Goal: Task Accomplishment & Management: Complete application form

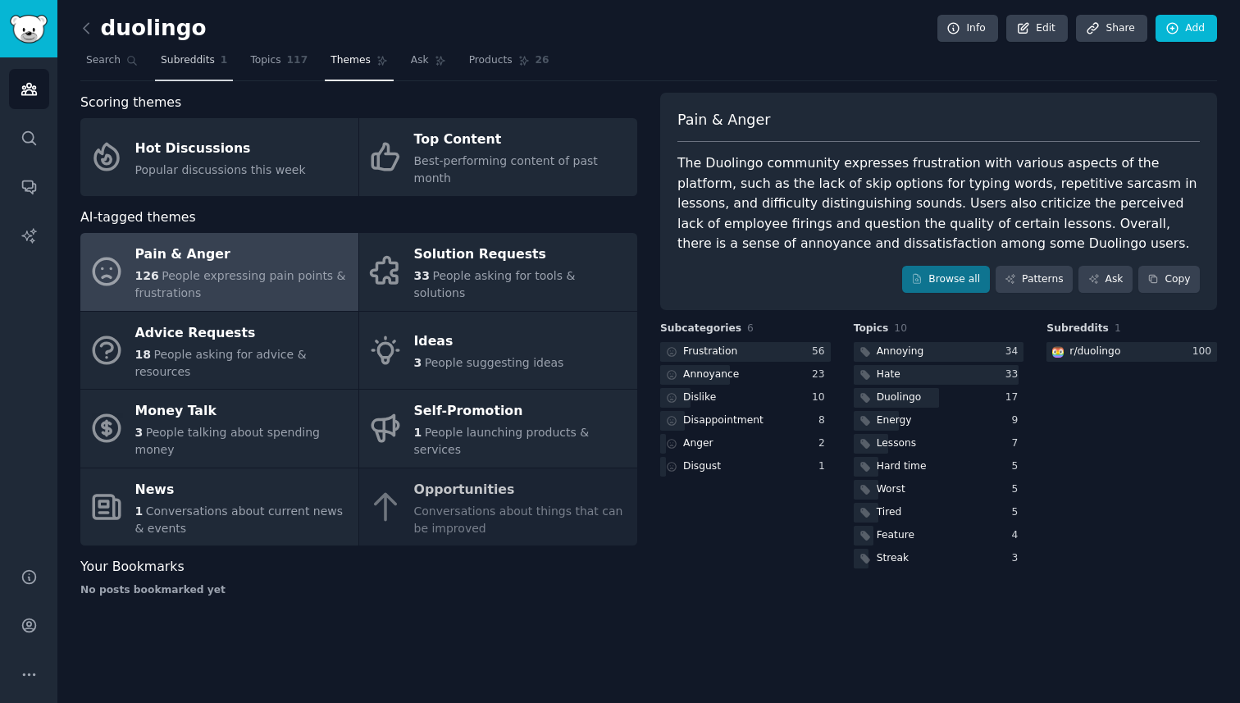
click at [185, 59] on span "Subreddits" at bounding box center [188, 60] width 54 height 15
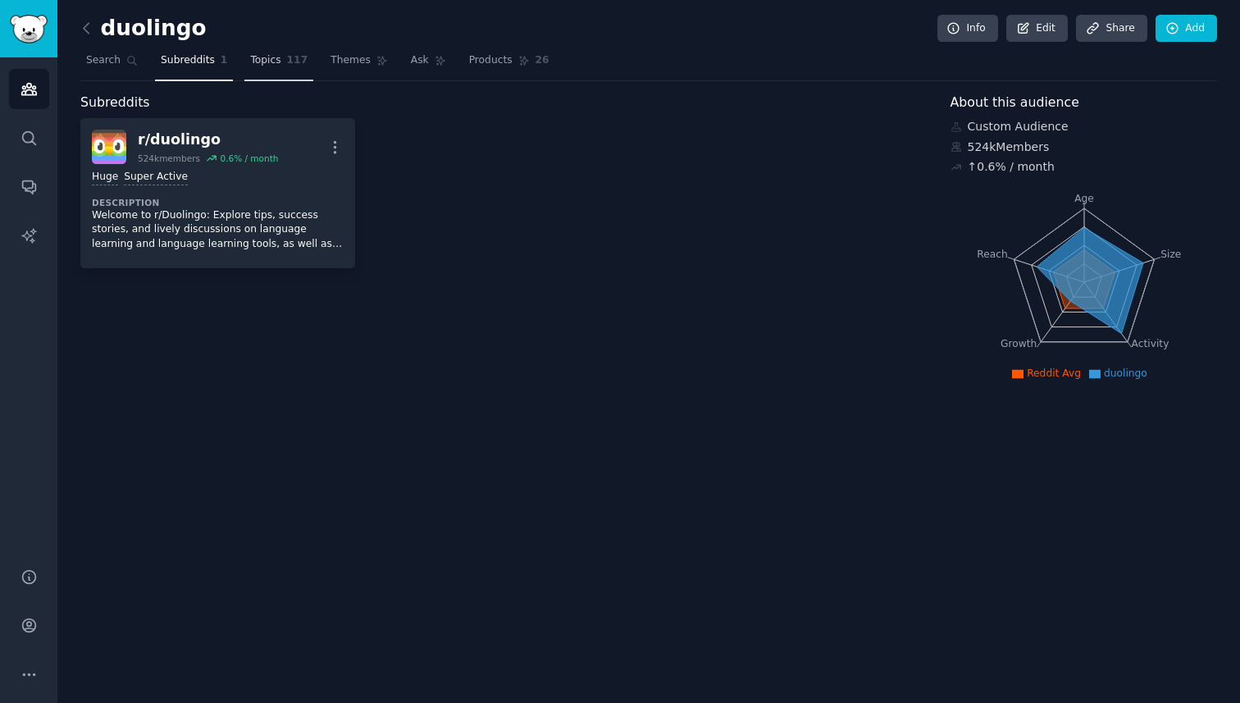
click at [274, 57] on span "Topics" at bounding box center [265, 60] width 30 height 15
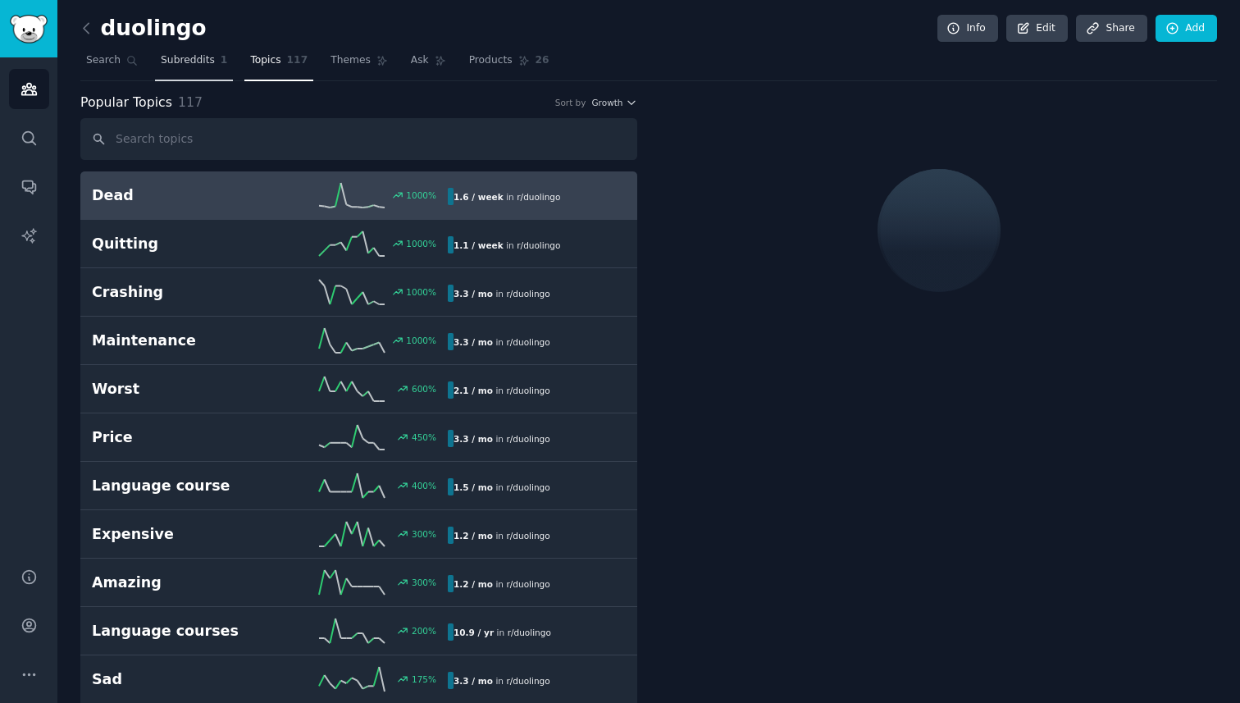
click at [180, 61] on span "Subreddits" at bounding box center [188, 60] width 54 height 15
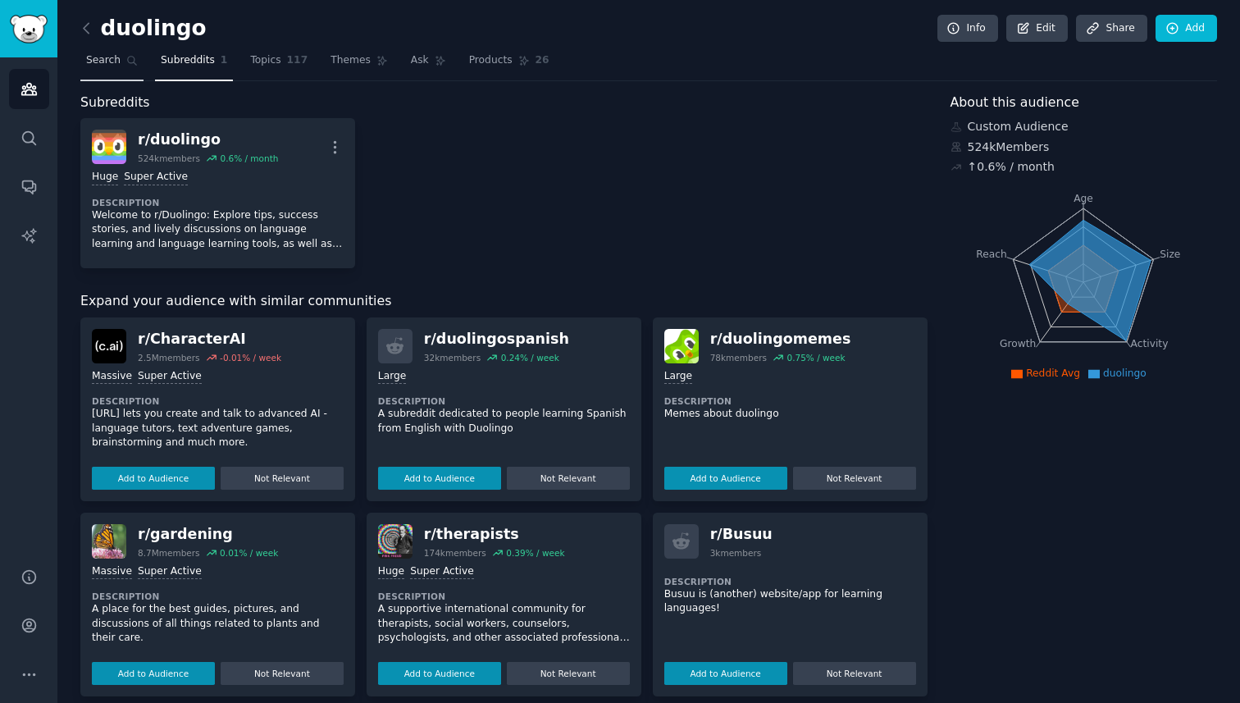
click at [112, 62] on span "Search" at bounding box center [103, 60] width 34 height 15
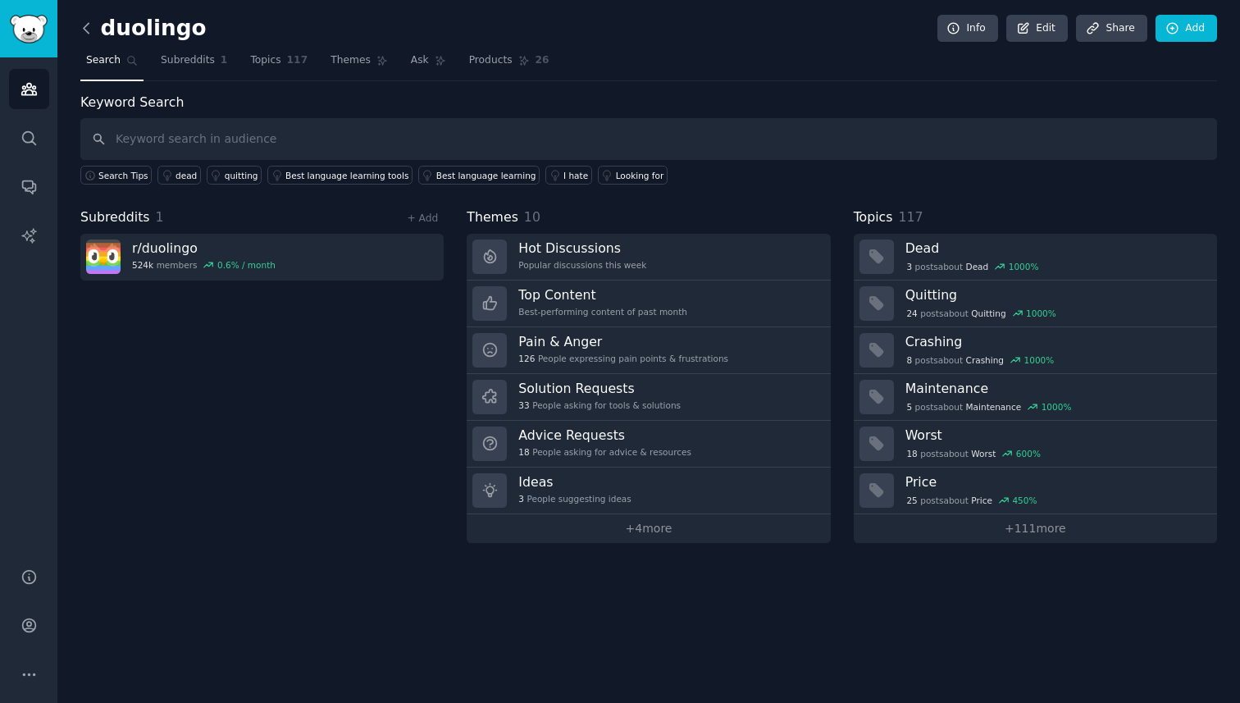
click at [90, 24] on icon at bounding box center [86, 28] width 17 height 17
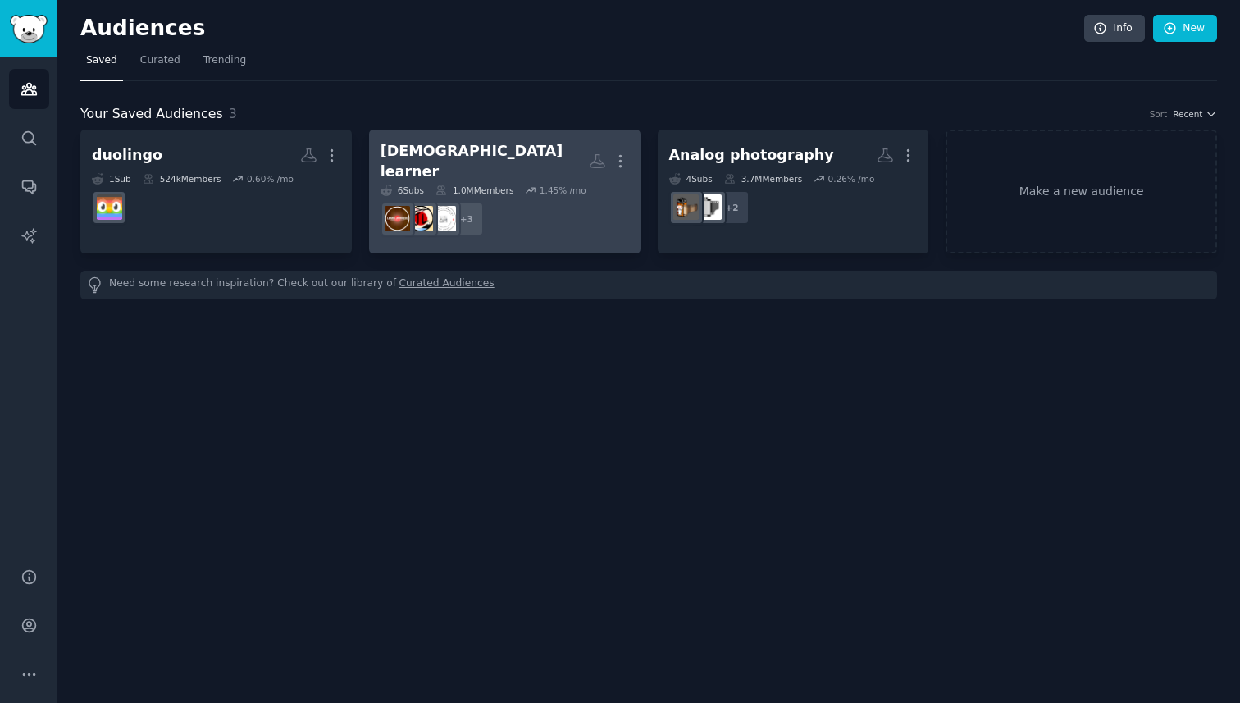
click at [503, 166] on h2 "[DEMOGRAPHIC_DATA] learner More" at bounding box center [504, 161] width 248 height 40
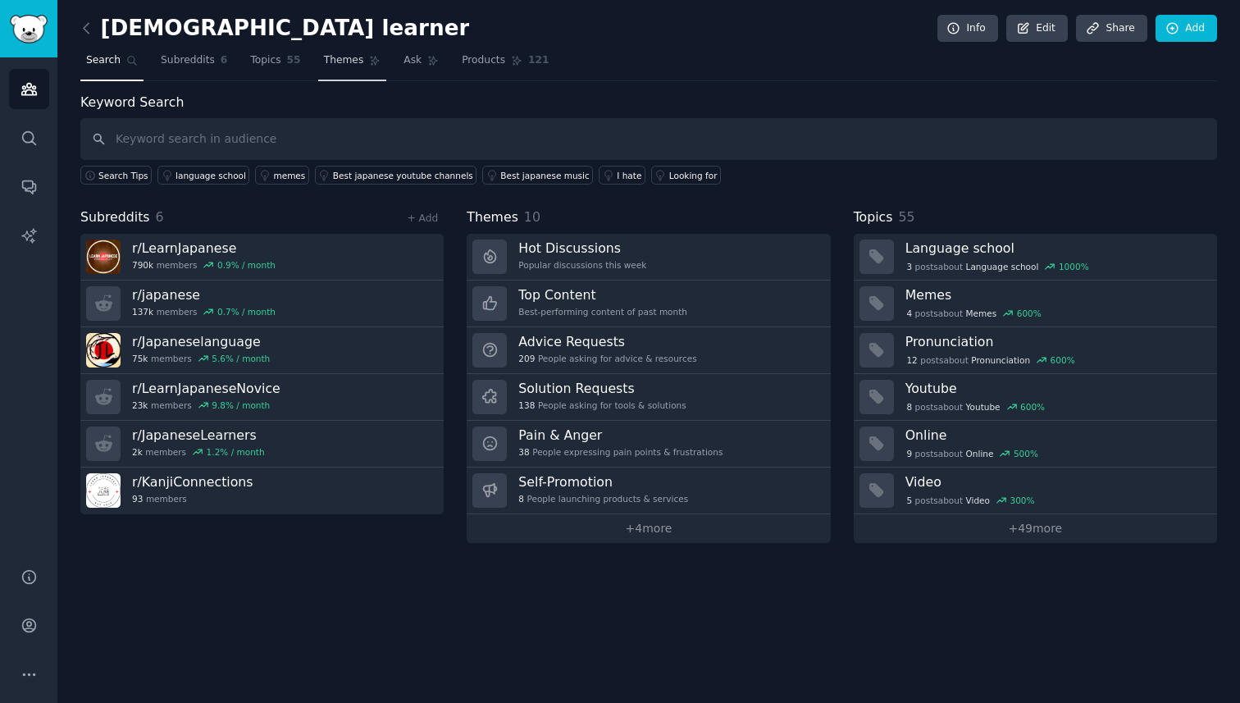
click at [348, 61] on span "Themes" at bounding box center [344, 60] width 40 height 15
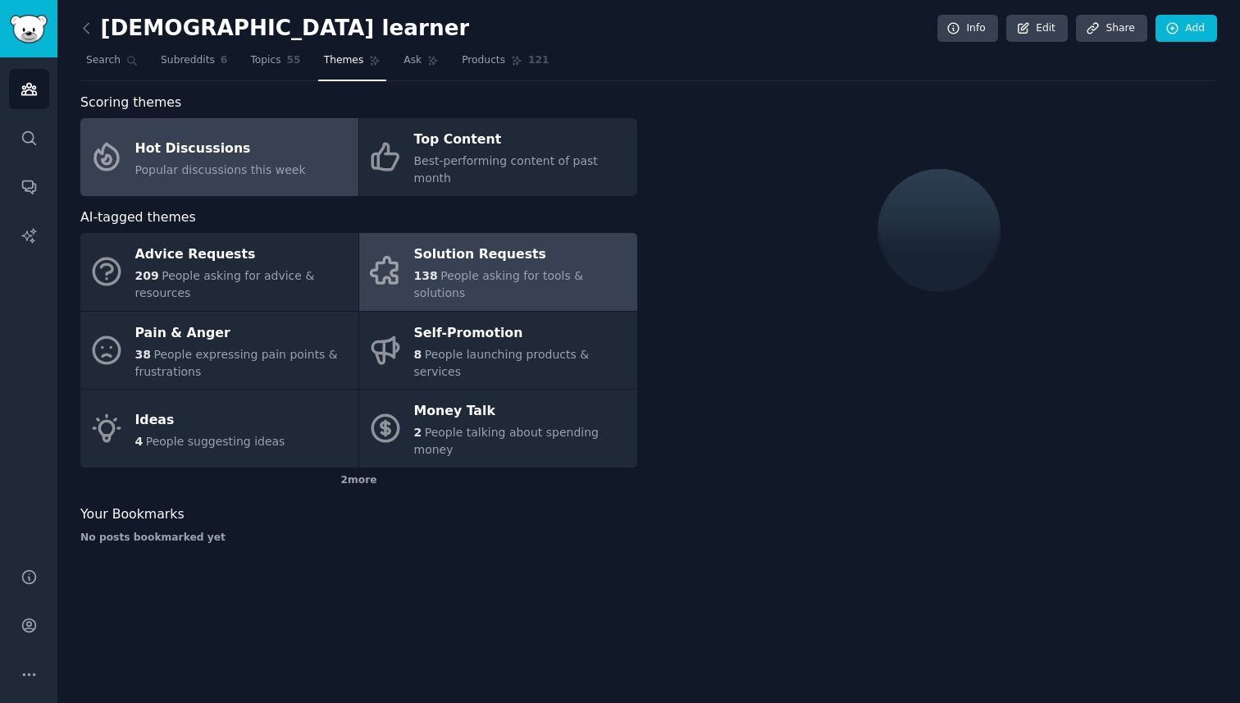
click at [451, 244] on div "Solution Requests" at bounding box center [521, 255] width 215 height 26
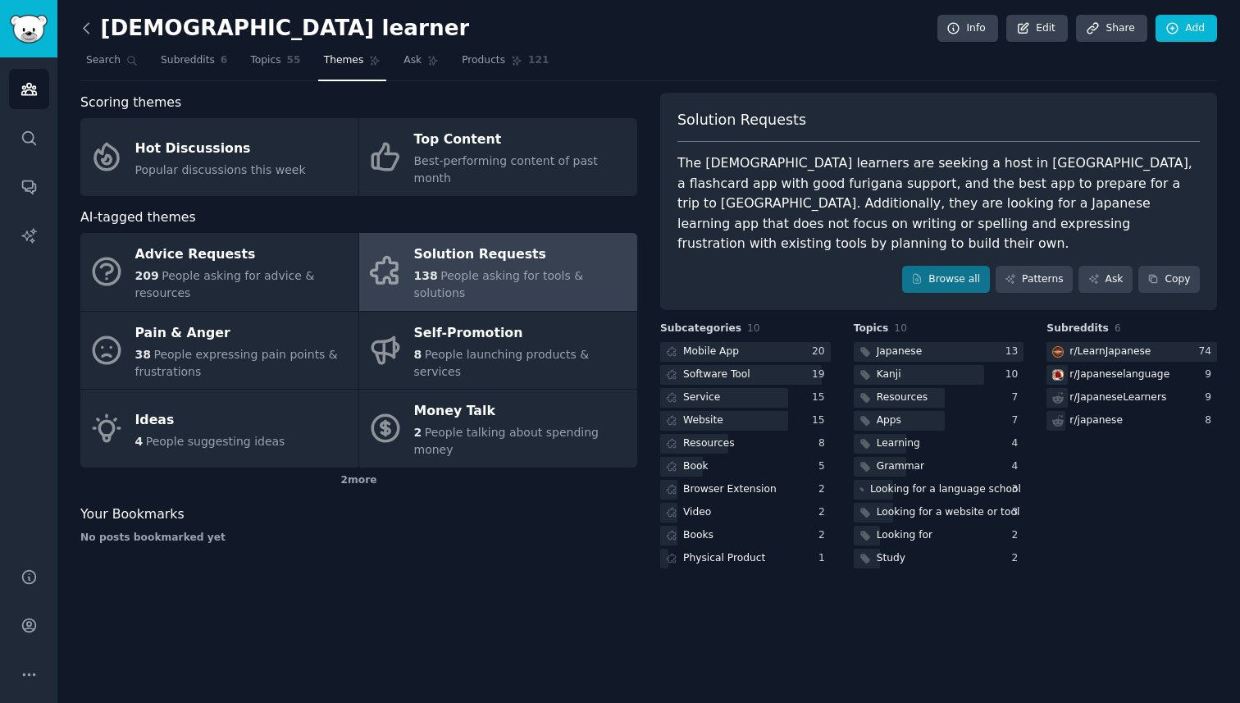
click at [83, 32] on icon at bounding box center [86, 28] width 17 height 17
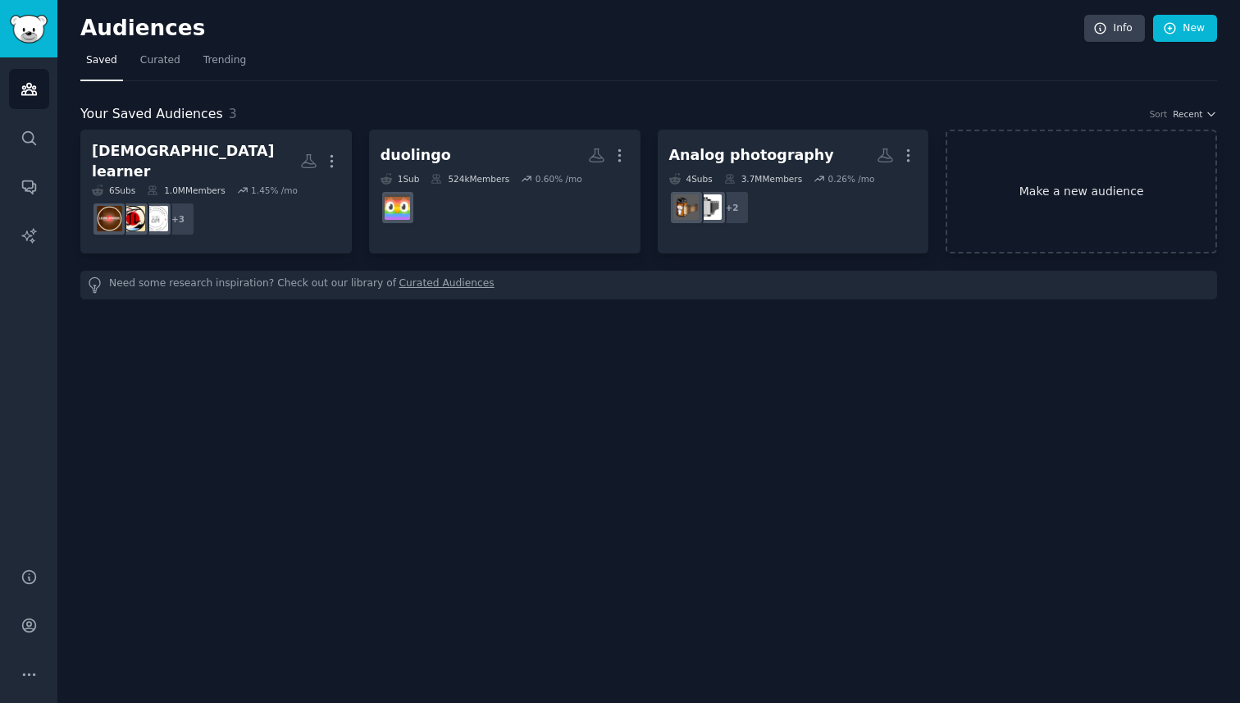
click at [1045, 203] on link "Make a new audience" at bounding box center [1080, 192] width 271 height 124
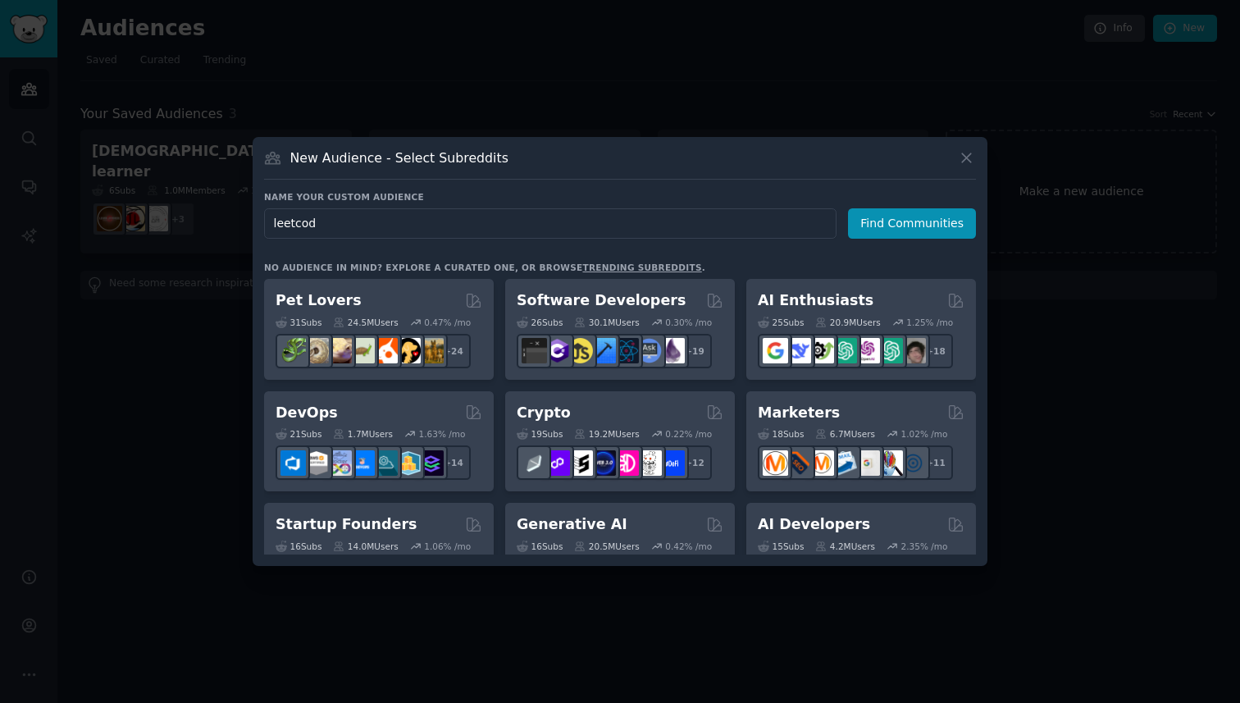
type input "leetcode"
click button "Find Communities" at bounding box center [912, 223] width 128 height 30
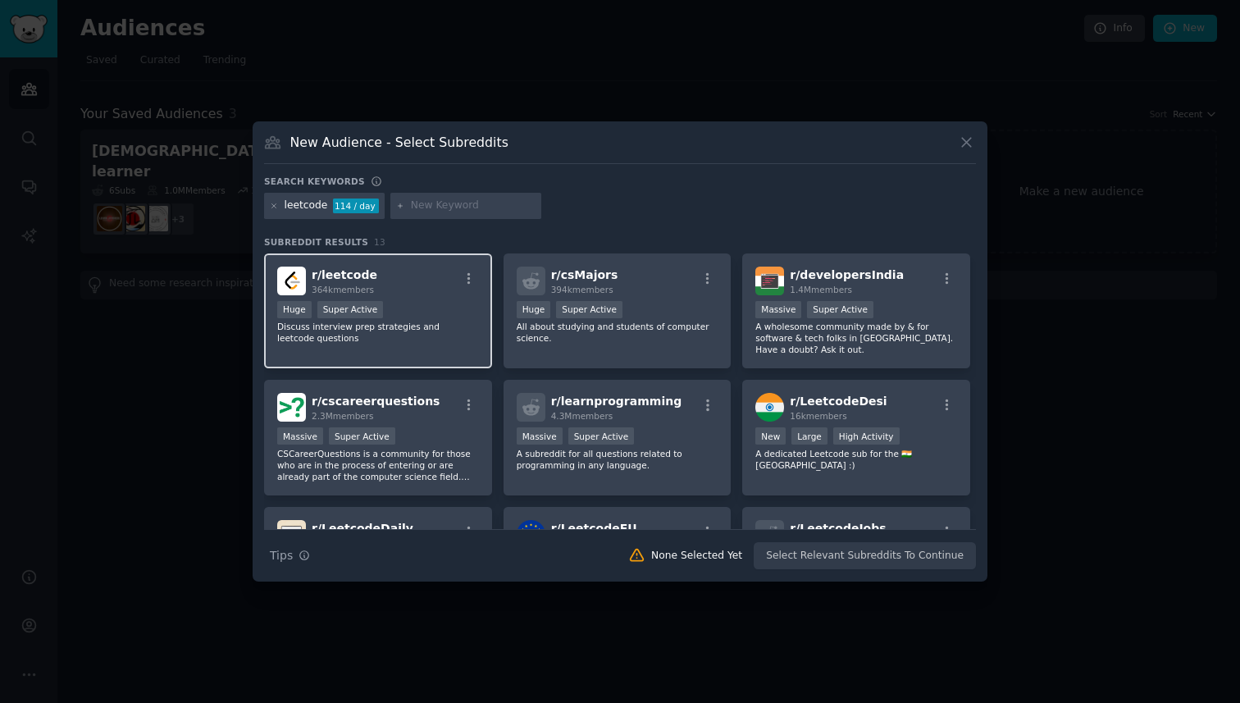
click at [443, 281] on div "r/ leetcode 364k members" at bounding box center [378, 280] width 202 height 29
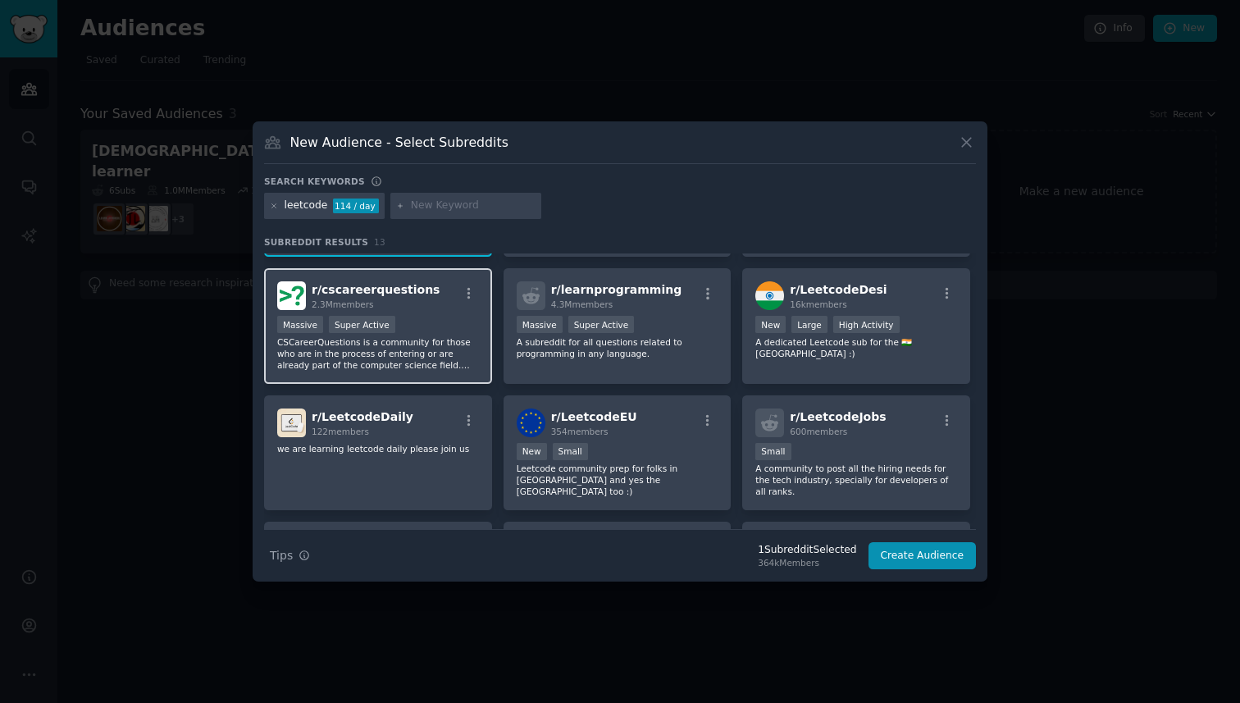
scroll to position [125, 0]
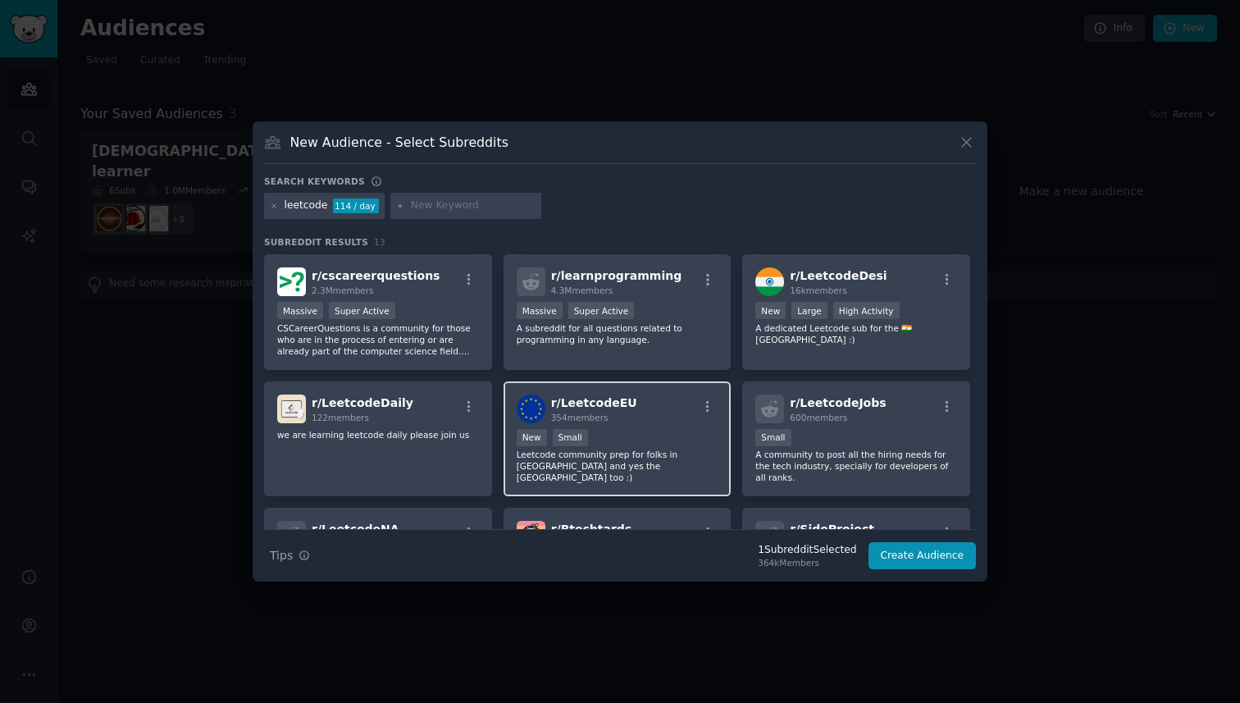
click at [658, 417] on div "r/ LeetcodeEU 354 members" at bounding box center [618, 408] width 202 height 29
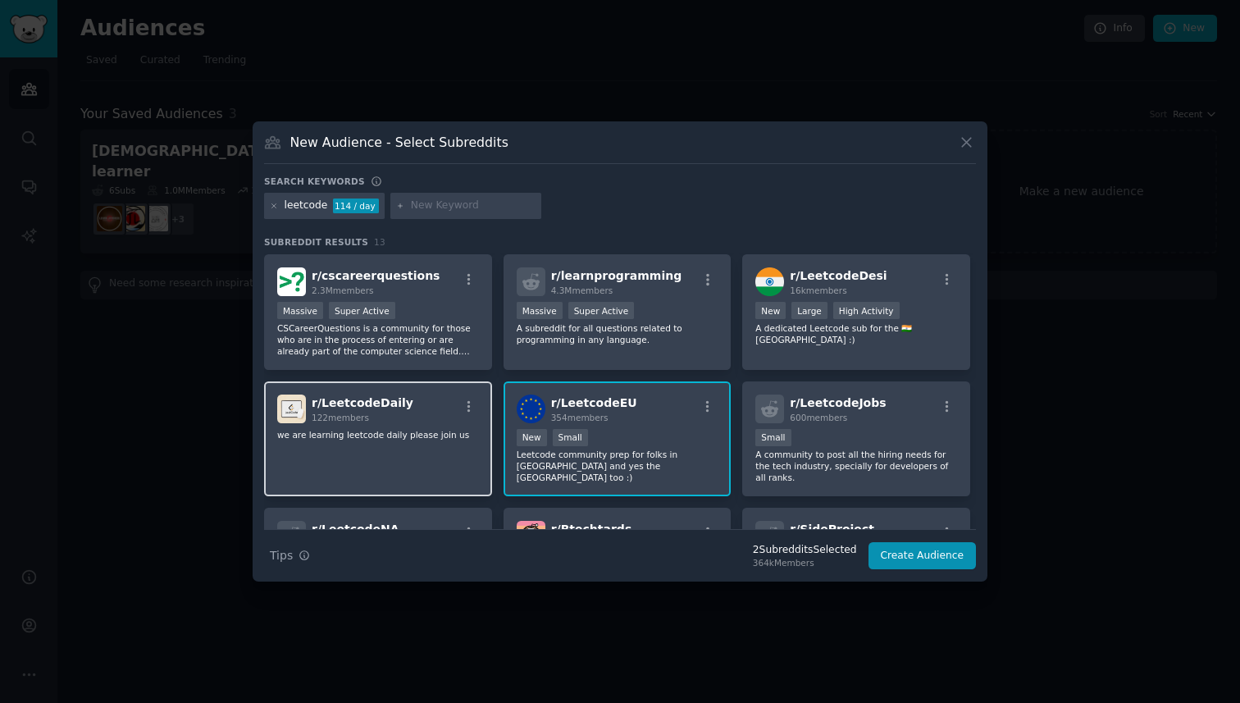
click at [403, 412] on div "r/ LeetcodeDaily 122 members" at bounding box center [378, 408] width 202 height 29
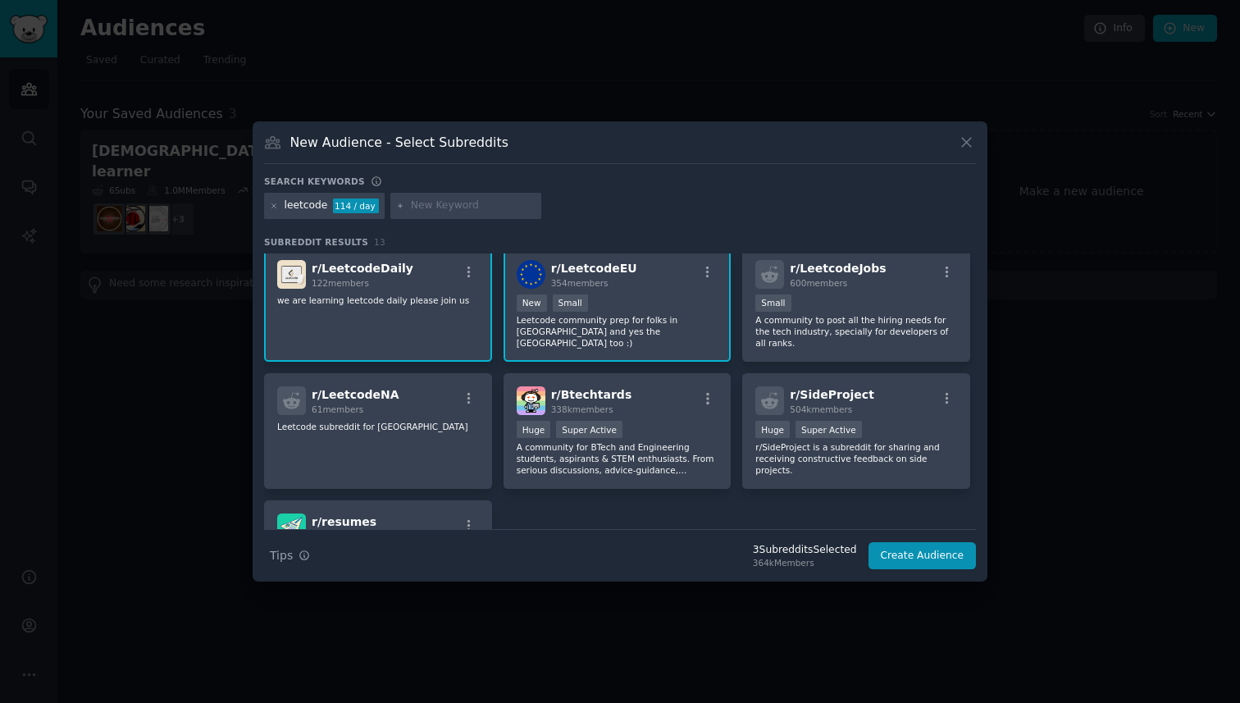
scroll to position [276, 0]
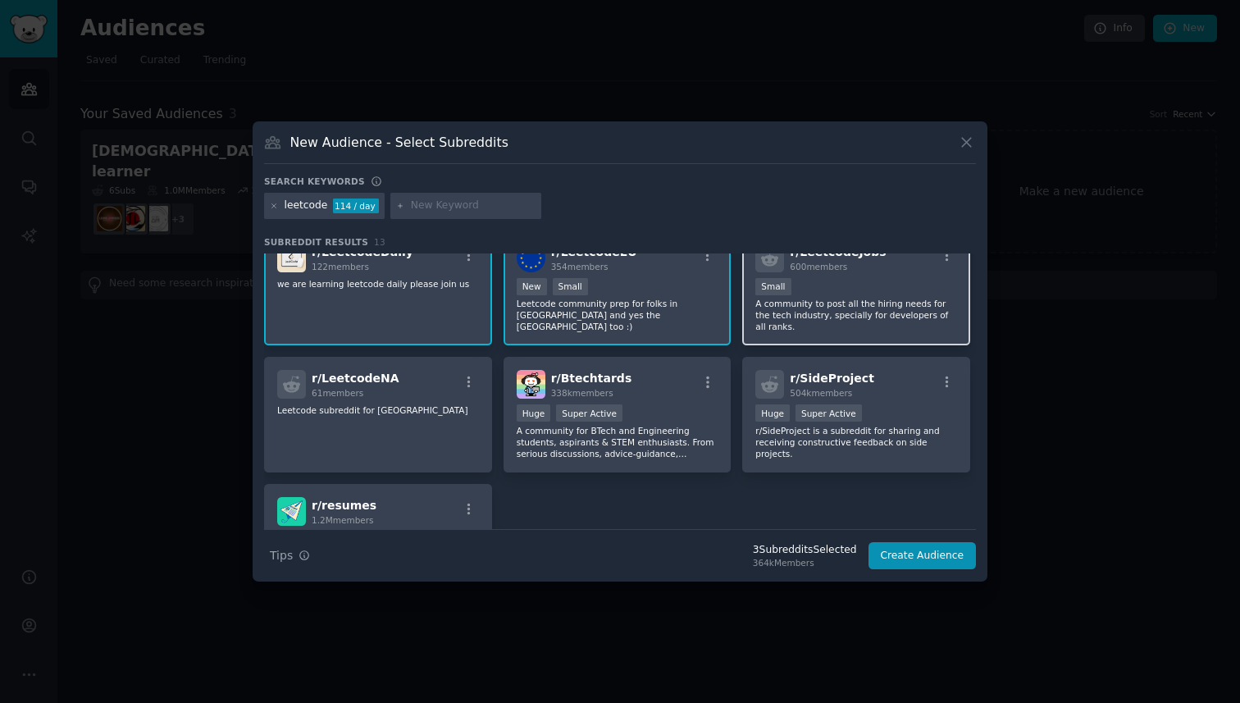
click at [841, 319] on p "A community to post all the hiring needs for the tech industry, specially for d…" at bounding box center [856, 315] width 202 height 34
click at [913, 550] on button "Create Audience" at bounding box center [922, 556] width 108 height 28
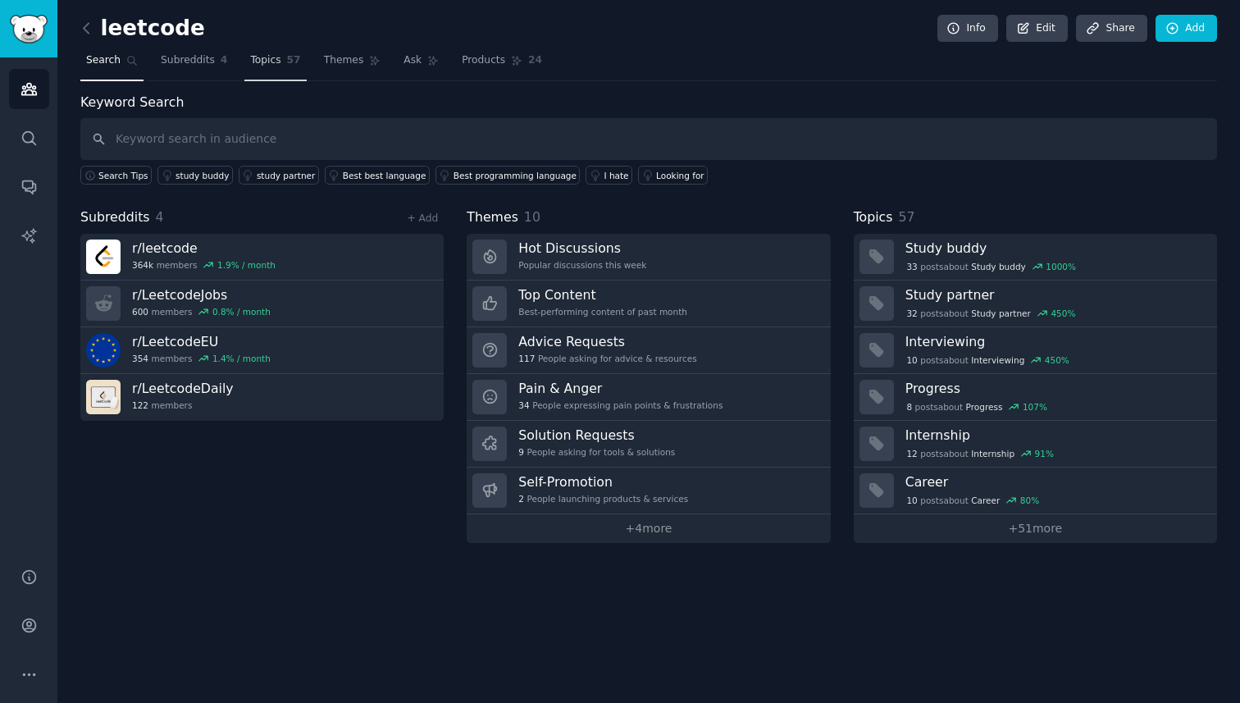
click at [259, 68] on link "Topics 57" at bounding box center [274, 65] width 61 height 34
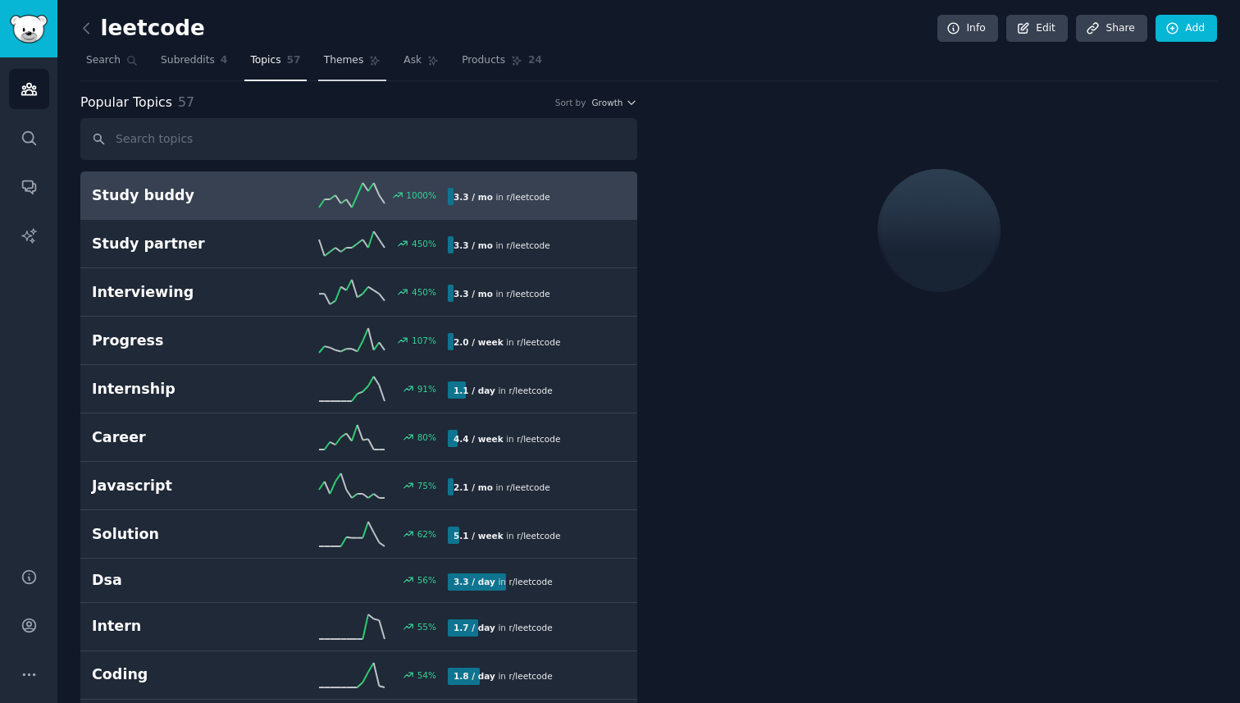
click at [350, 71] on link "Themes" at bounding box center [352, 65] width 69 height 34
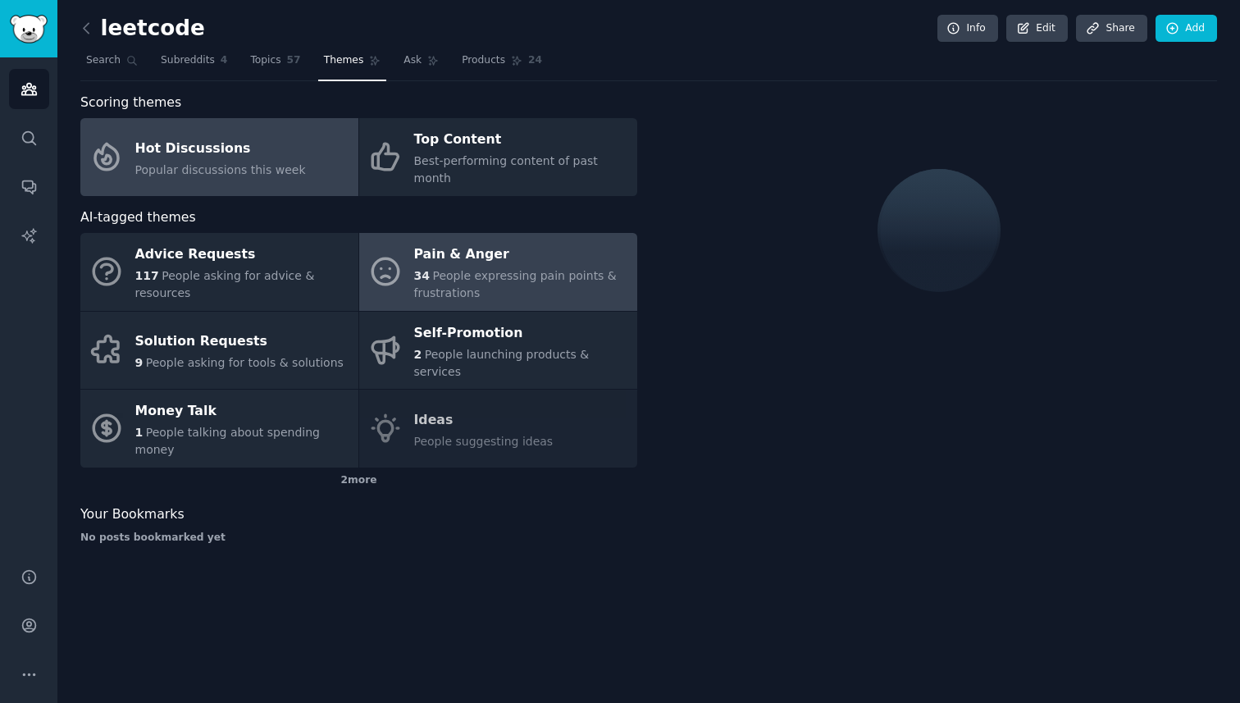
click at [451, 267] on div "34 People expressing pain points & frustrations" at bounding box center [521, 284] width 215 height 34
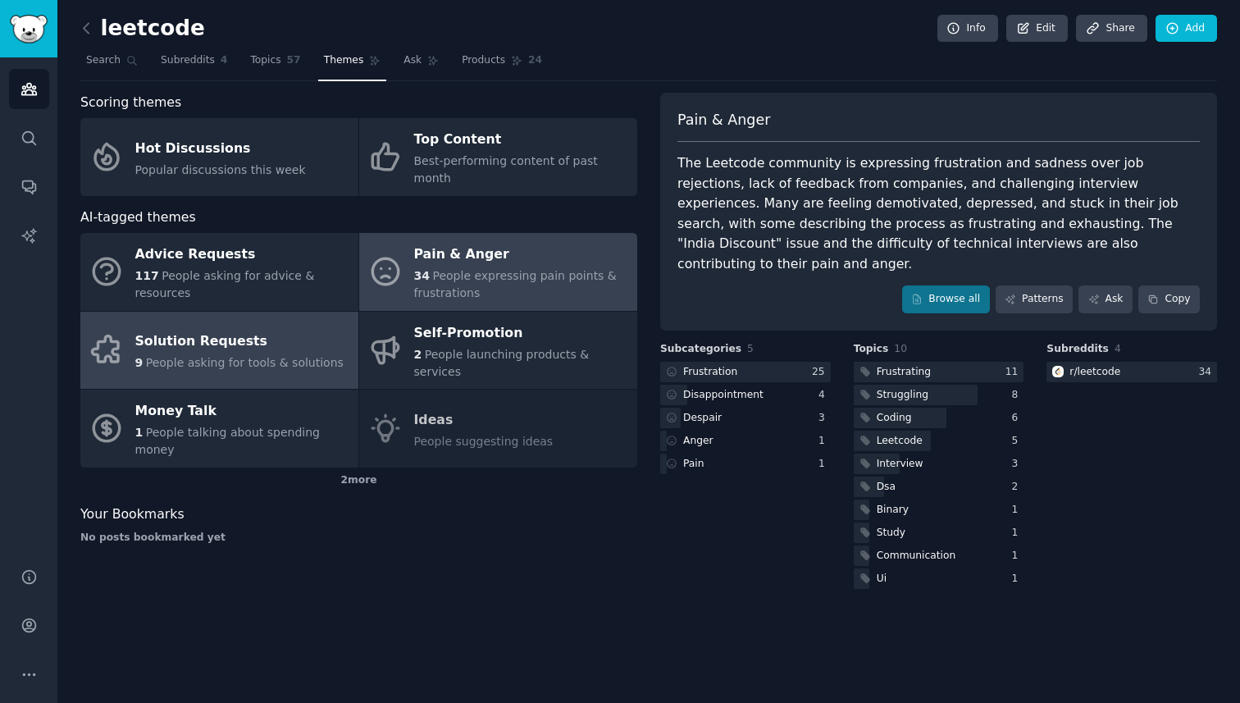
click at [245, 356] on span "People asking for tools & solutions" at bounding box center [245, 362] width 198 height 13
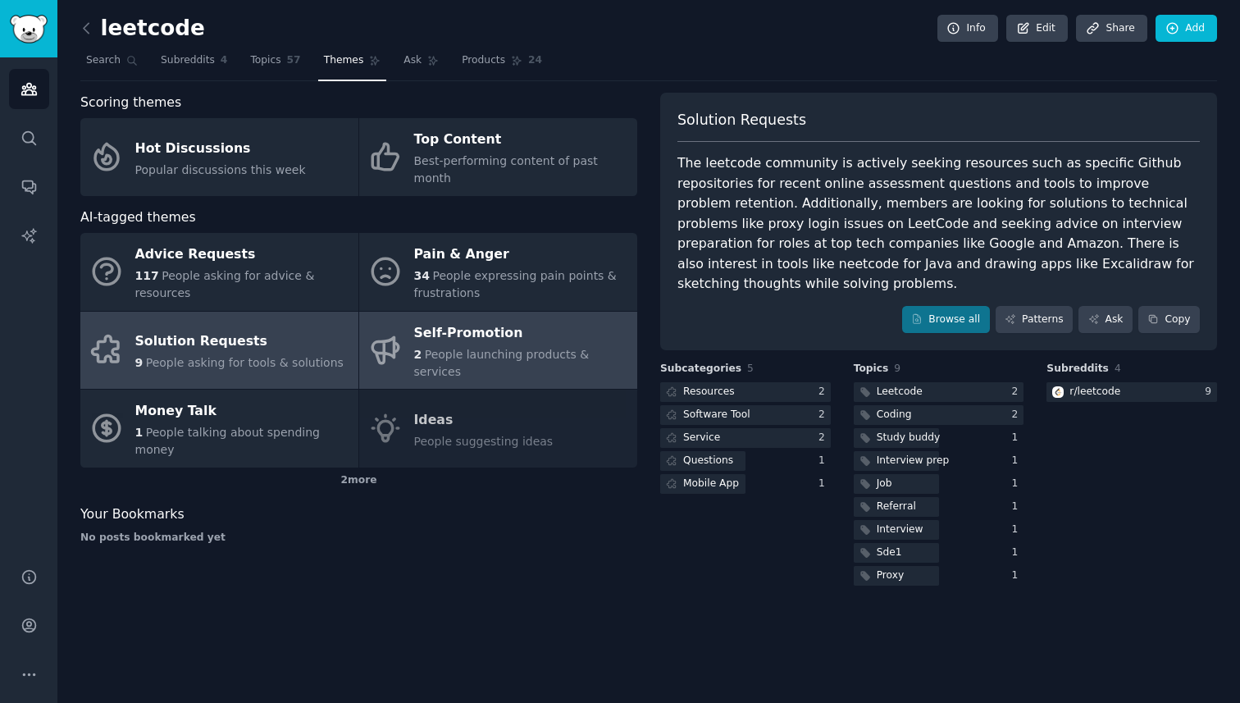
click at [488, 325] on div "Self-Promotion" at bounding box center [521, 333] width 215 height 26
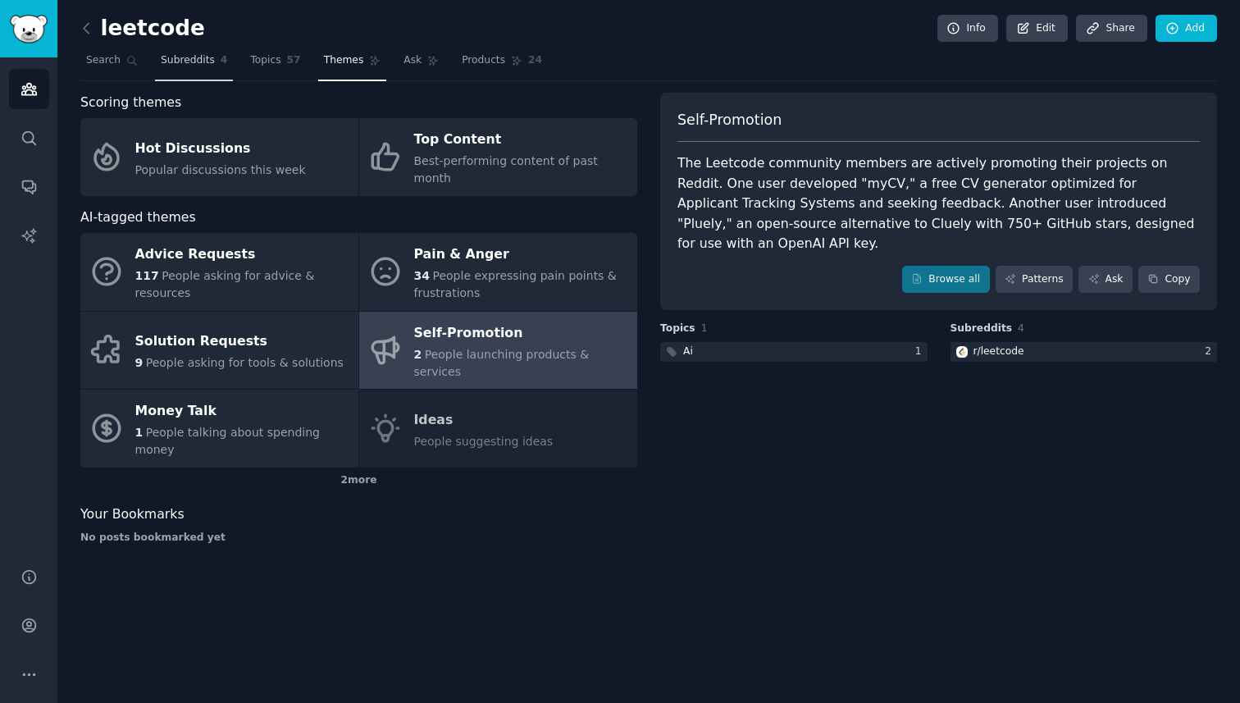
click at [184, 63] on span "Subreddits" at bounding box center [188, 60] width 54 height 15
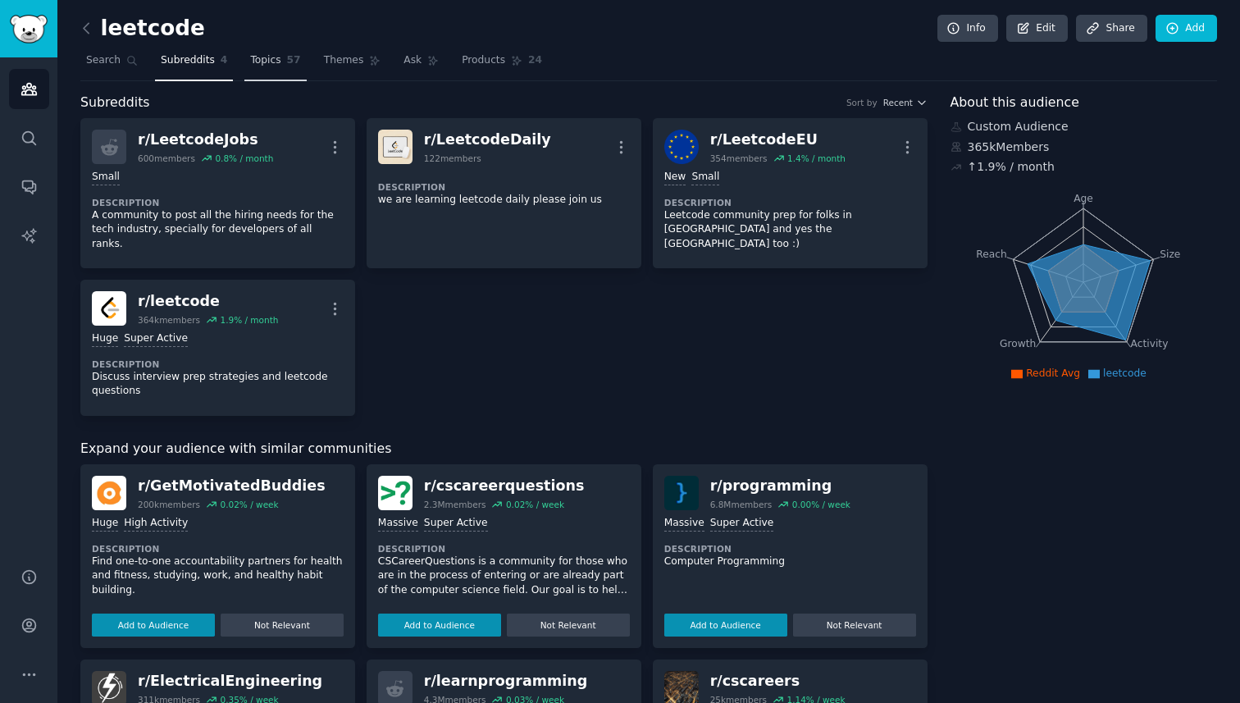
click at [278, 65] on span "Topics" at bounding box center [265, 60] width 30 height 15
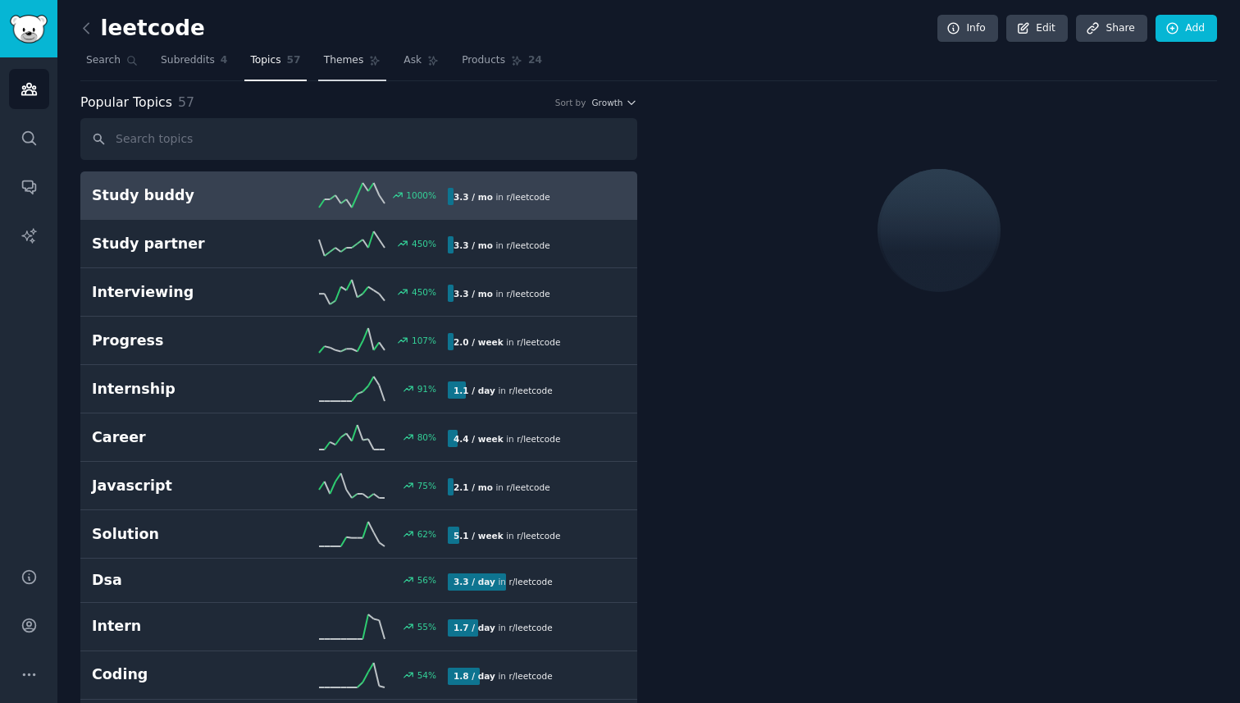
click at [348, 66] on span "Themes" at bounding box center [344, 60] width 40 height 15
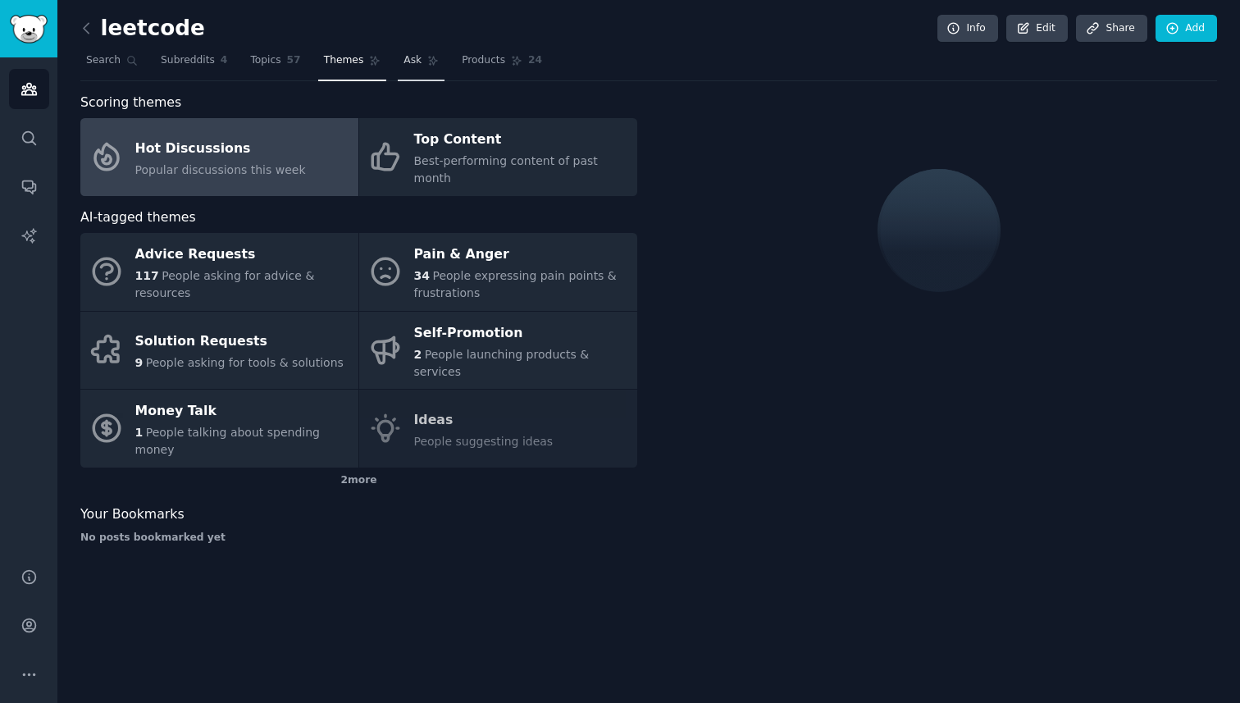
click at [406, 68] on link "Ask" at bounding box center [421, 65] width 47 height 34
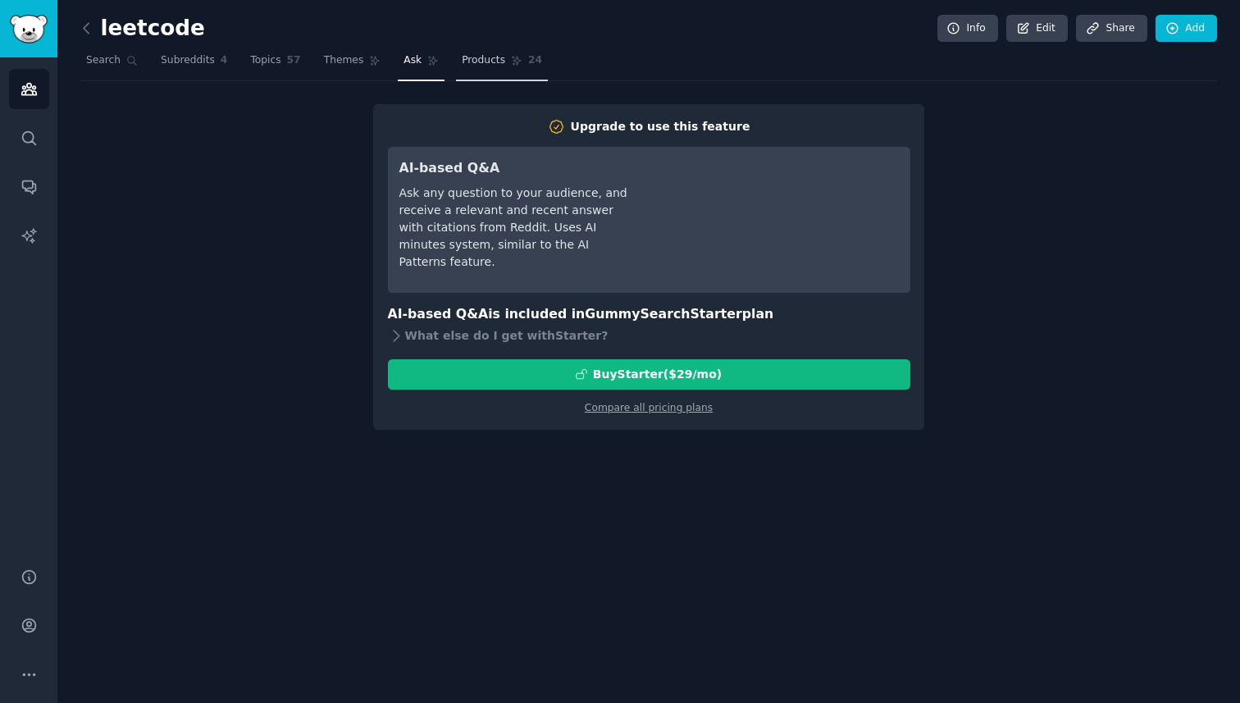
click at [480, 68] on link "Products 24" at bounding box center [502, 65] width 92 height 34
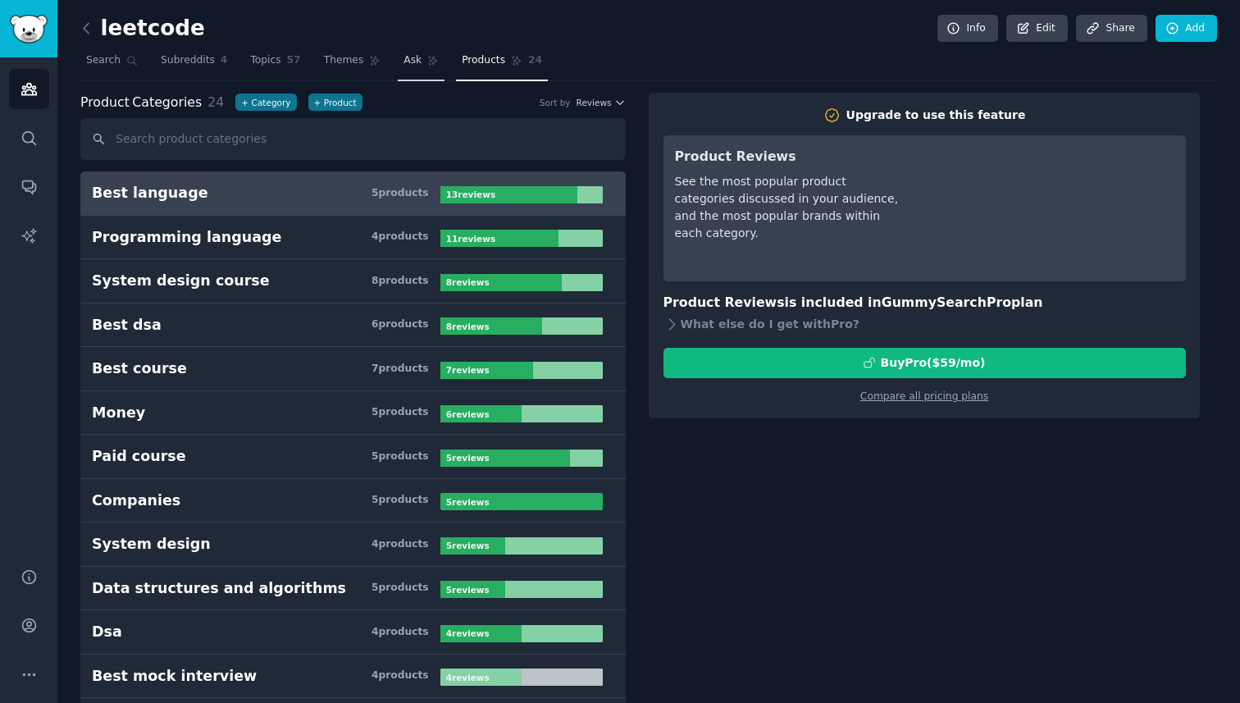
click at [405, 76] on link "Ask" at bounding box center [421, 65] width 47 height 34
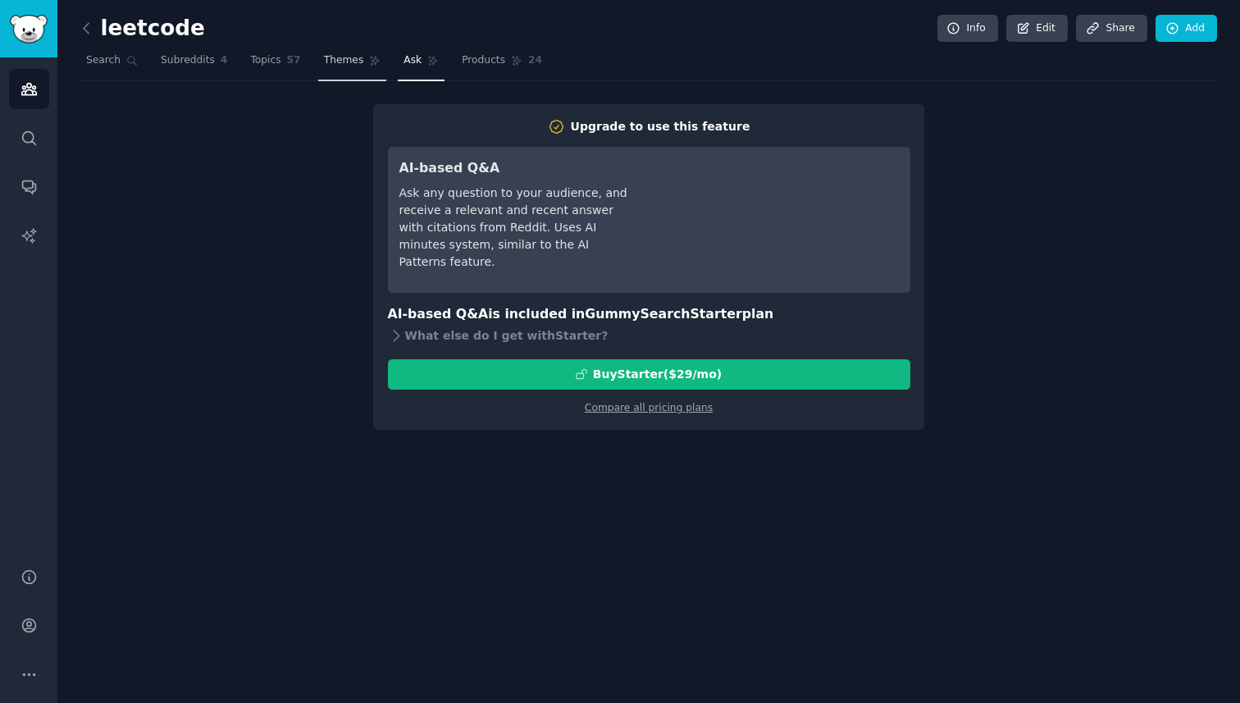
click at [348, 68] on link "Themes" at bounding box center [352, 65] width 69 height 34
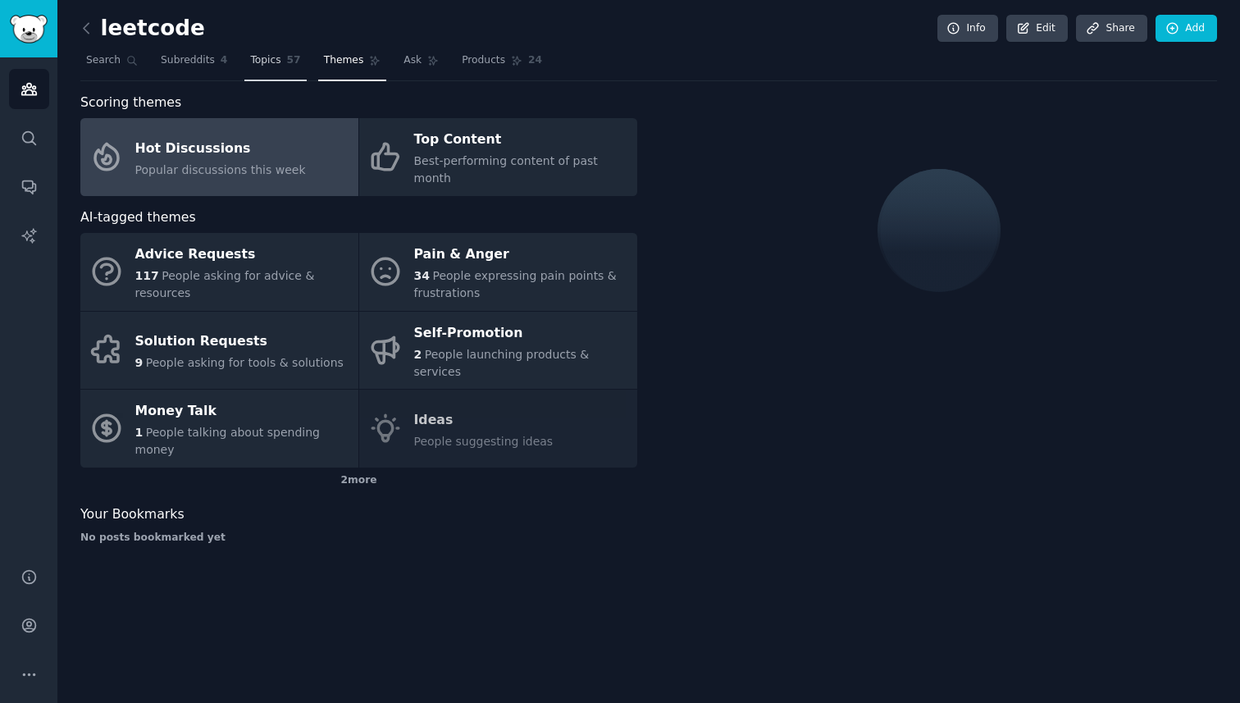
click at [292, 65] on span "57" at bounding box center [294, 60] width 14 height 15
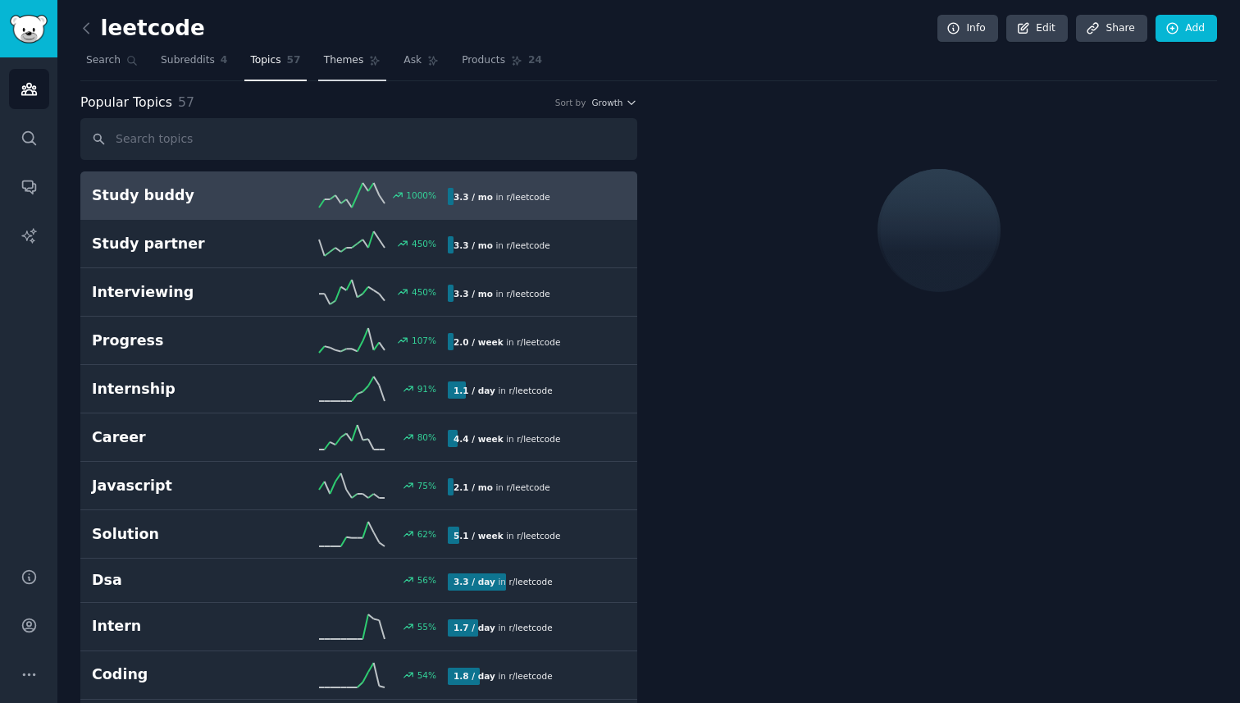
click at [344, 65] on span "Themes" at bounding box center [344, 60] width 40 height 15
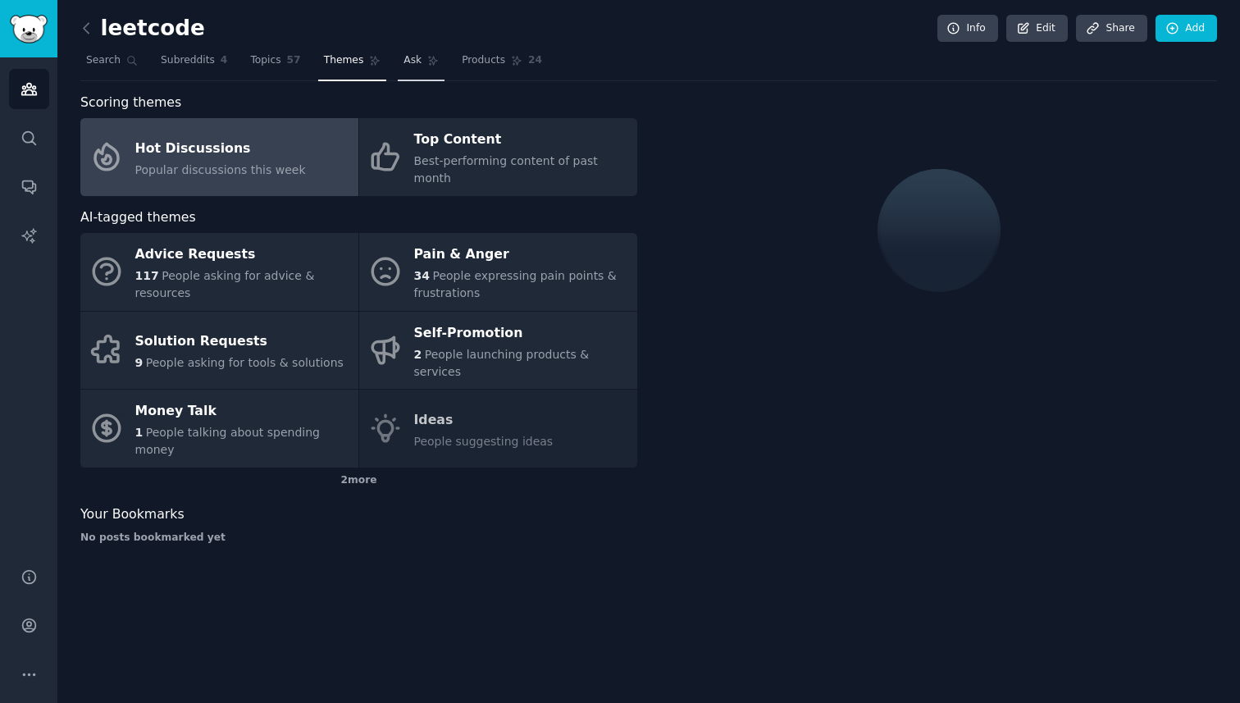
click at [419, 70] on link "Ask" at bounding box center [421, 65] width 47 height 34
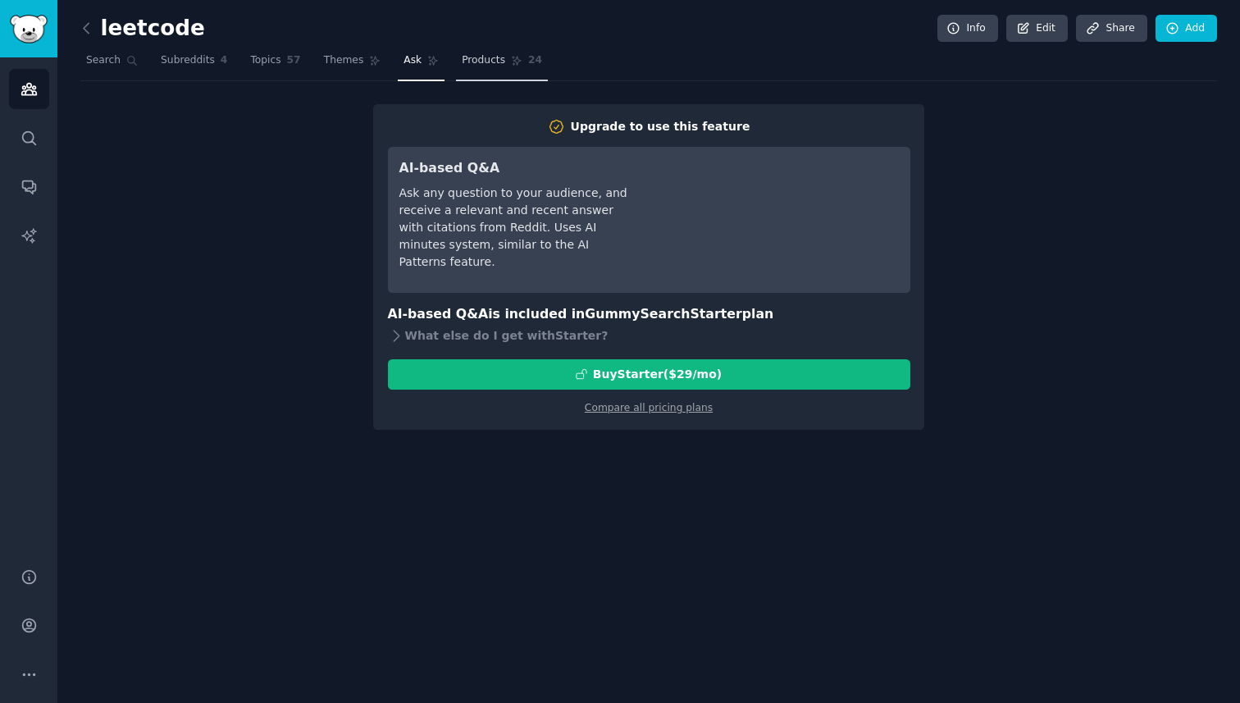
click at [489, 65] on span "Products" at bounding box center [483, 60] width 43 height 15
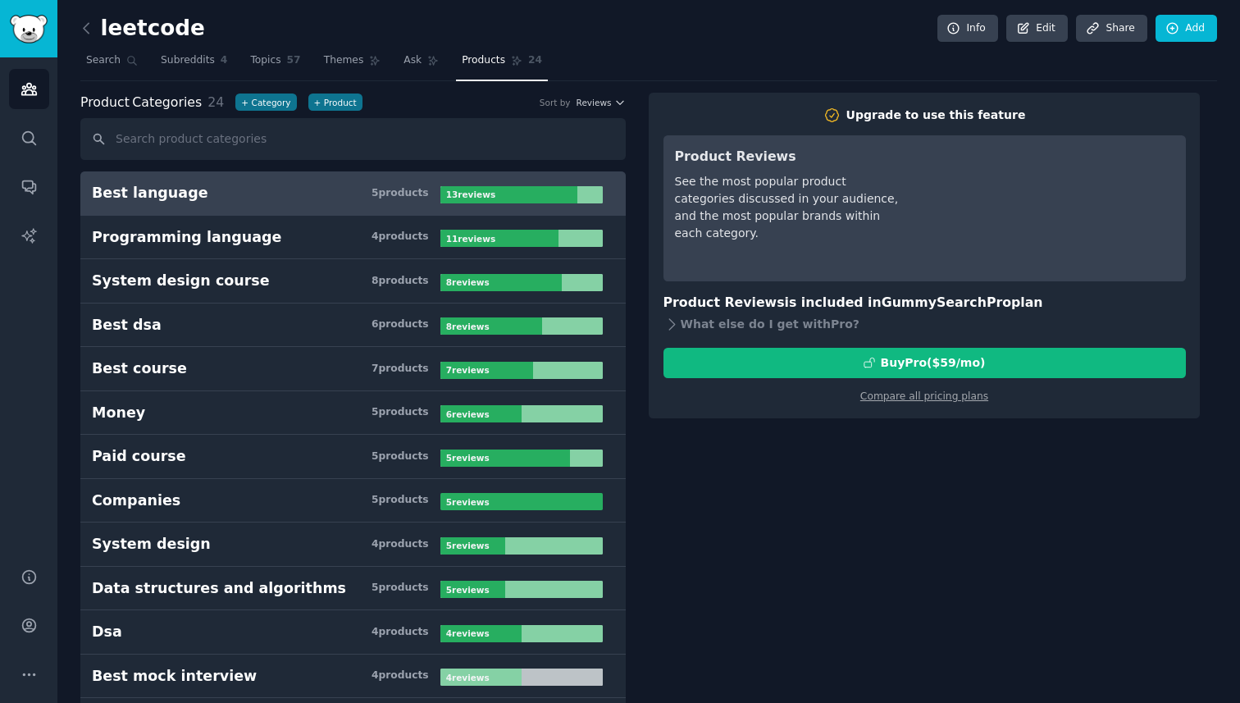
click at [234, 59] on nav "Search Subreddits 4 Topics 57 Themes Ask Products 24" at bounding box center [648, 65] width 1136 height 34
click at [198, 66] on span "Subreddits" at bounding box center [188, 60] width 54 height 15
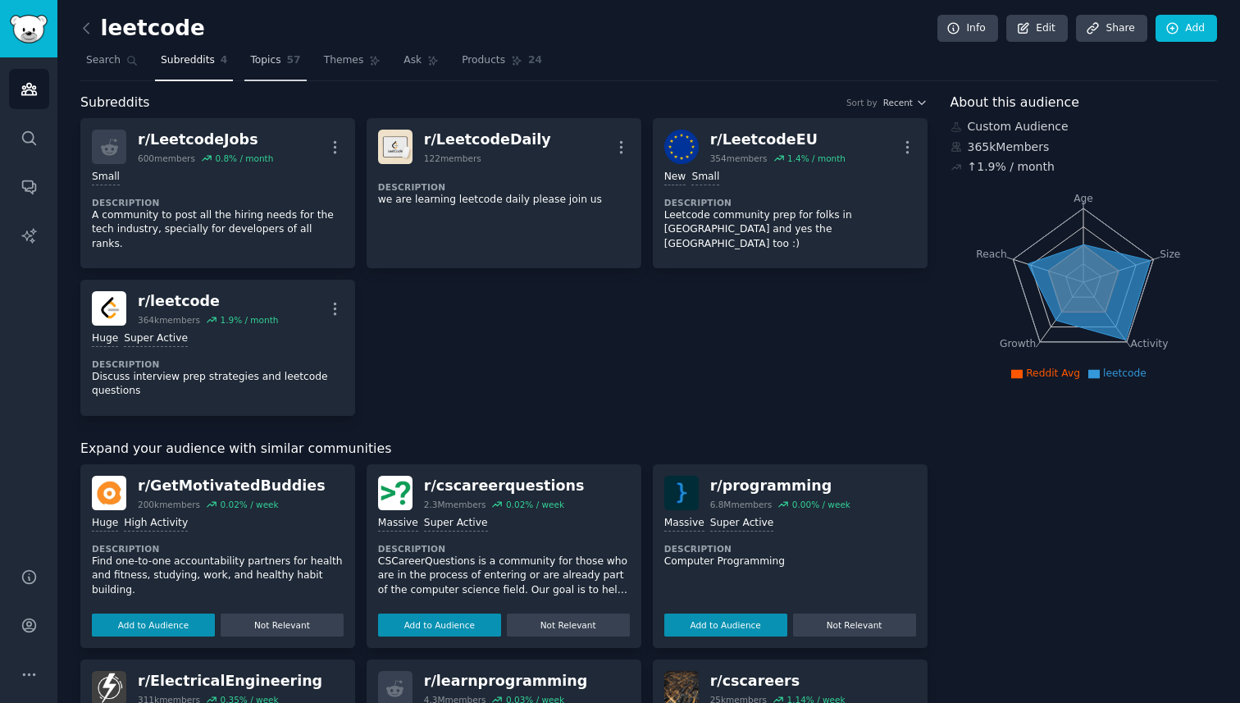
click at [251, 61] on span "Topics" at bounding box center [265, 60] width 30 height 15
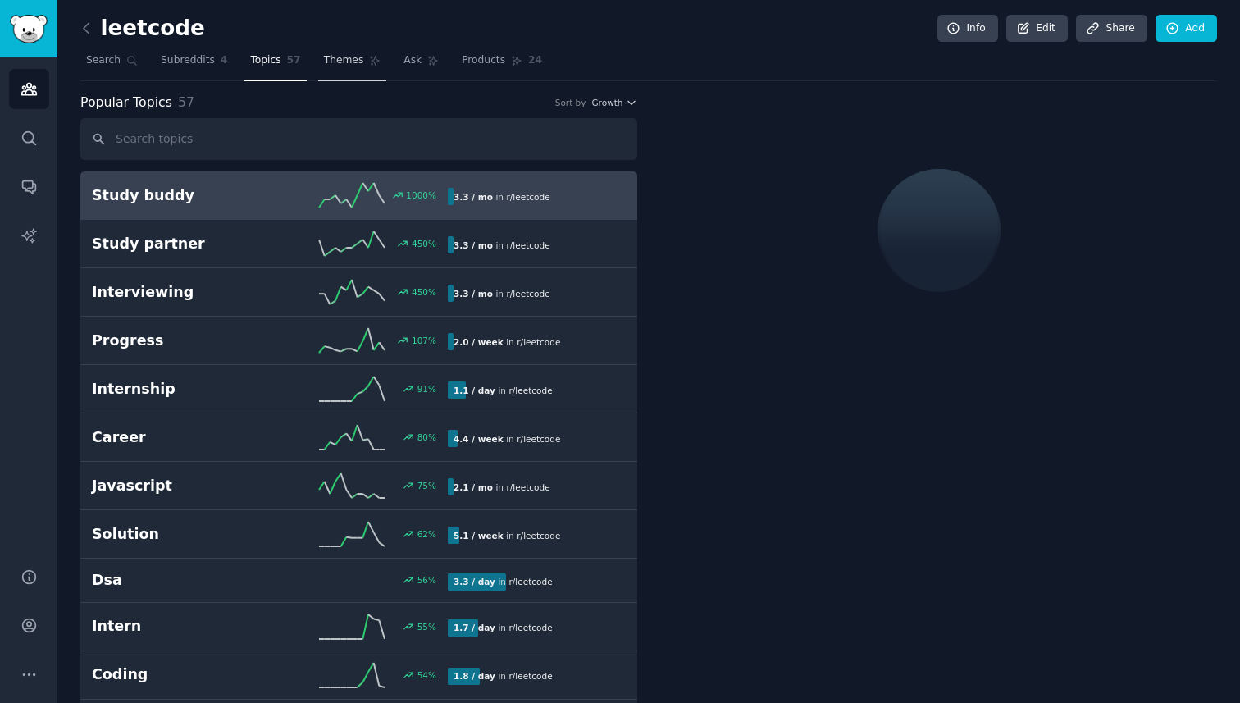
click at [324, 67] on link "Themes" at bounding box center [352, 65] width 69 height 34
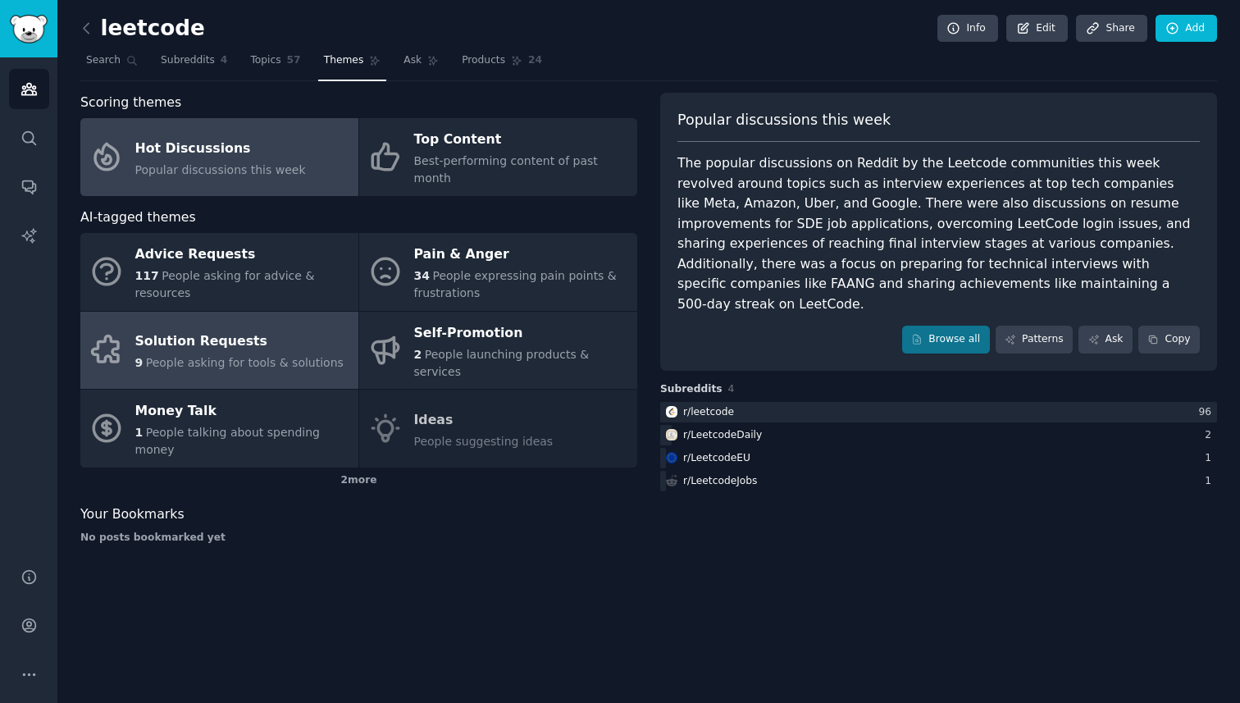
click at [270, 354] on div "9 People asking for tools & solutions" at bounding box center [239, 362] width 208 height 17
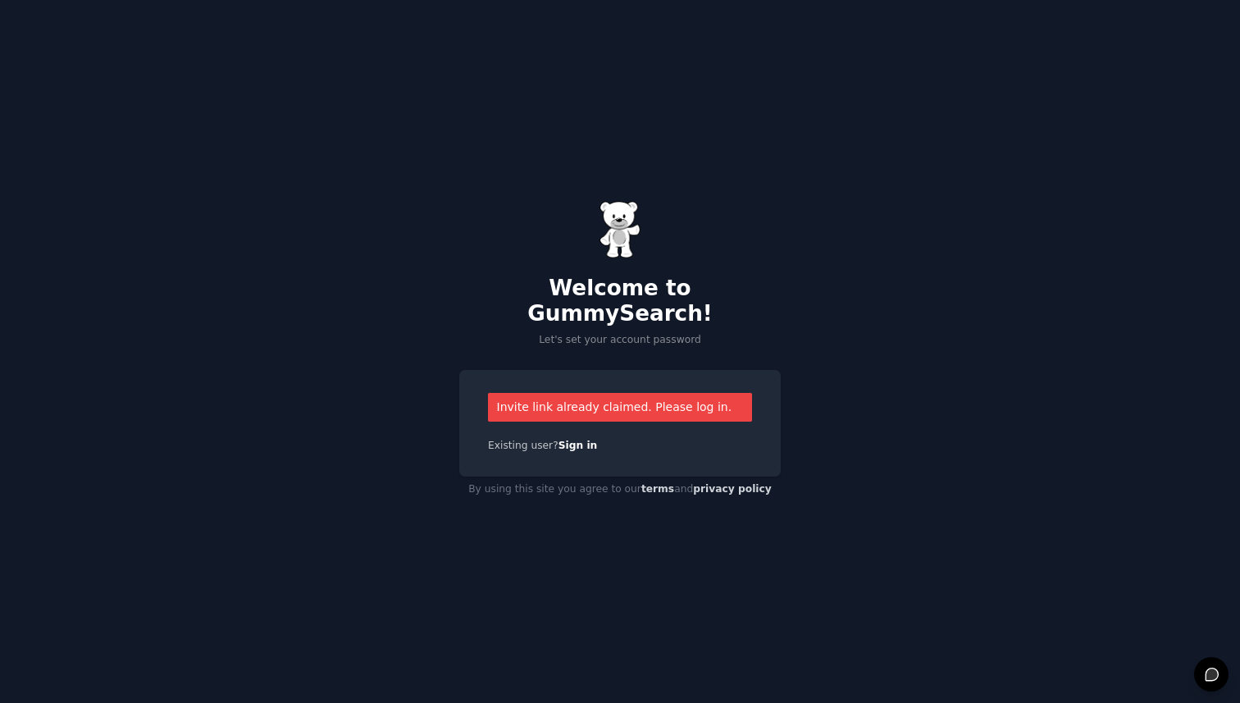
click at [636, 293] on h2 "Welcome to GummySearch!" at bounding box center [619, 301] width 321 height 52
click at [657, 483] on link "terms" at bounding box center [657, 488] width 33 height 11
